Goal: Find specific page/section: Find specific page/section

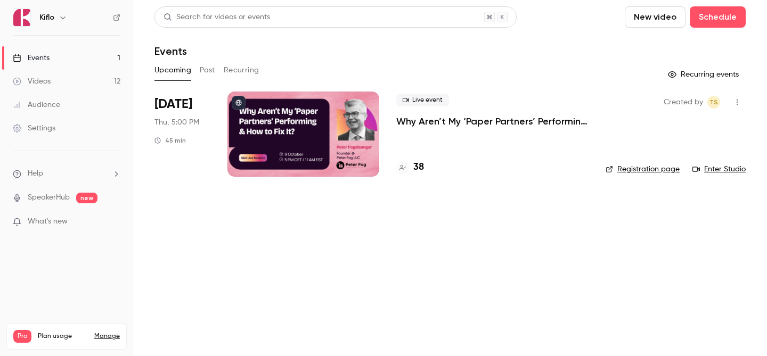
click at [426, 164] on div "38" at bounding box center [492, 167] width 192 height 14
click at [418, 164] on h4 "38" at bounding box center [418, 167] width 11 height 14
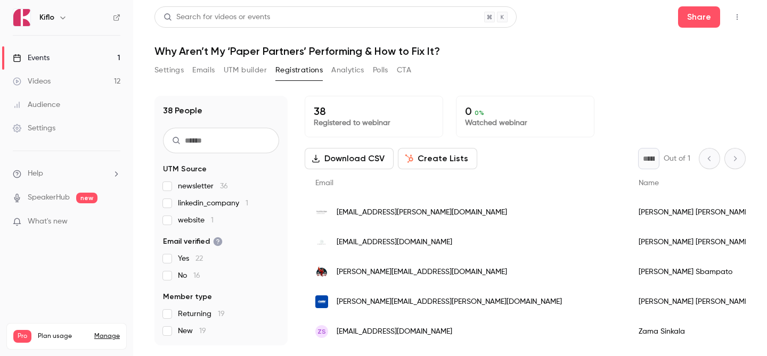
click at [91, 94] on link "Audience" at bounding box center [66, 104] width 133 height 23
